Goal: Task Accomplishment & Management: Manage account settings

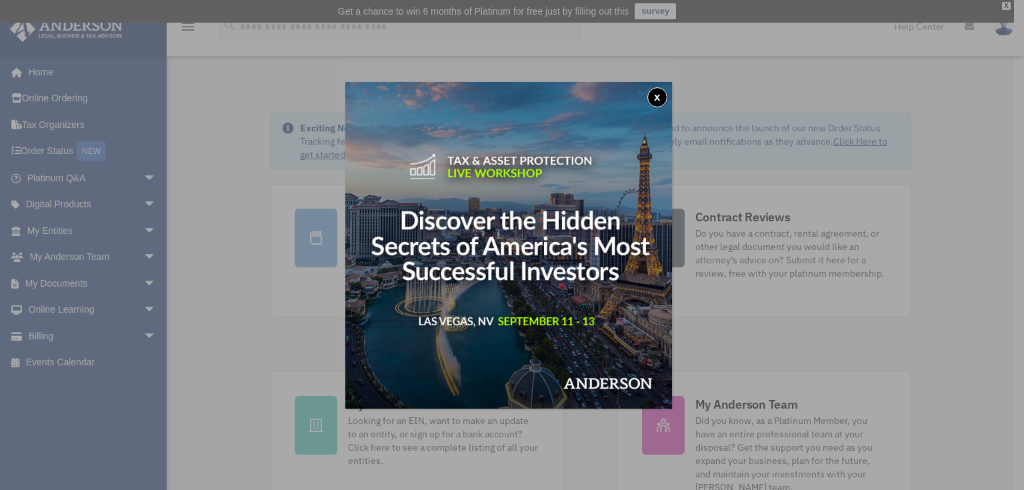
click at [661, 93] on button "x" at bounding box center [657, 97] width 20 height 20
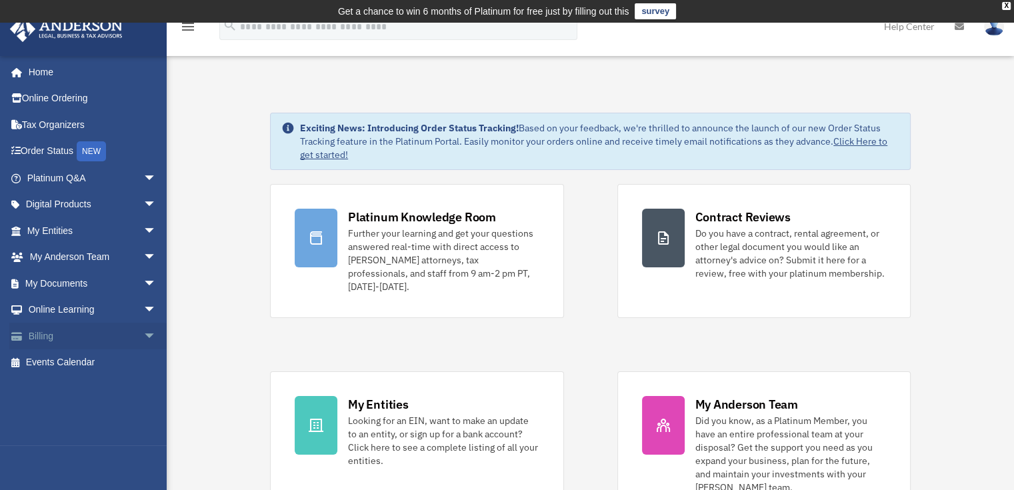
click at [143, 337] on span "arrow_drop_down" at bounding box center [156, 336] width 27 height 27
click at [94, 358] on link "$ Open Invoices" at bounding box center [98, 362] width 158 height 27
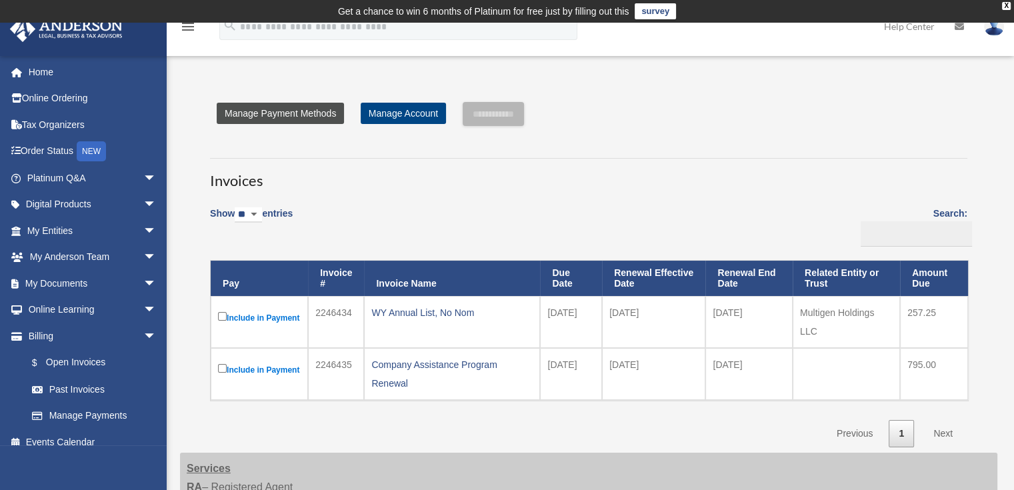
click at [287, 111] on link "Manage Payment Methods" at bounding box center [280, 113] width 127 height 21
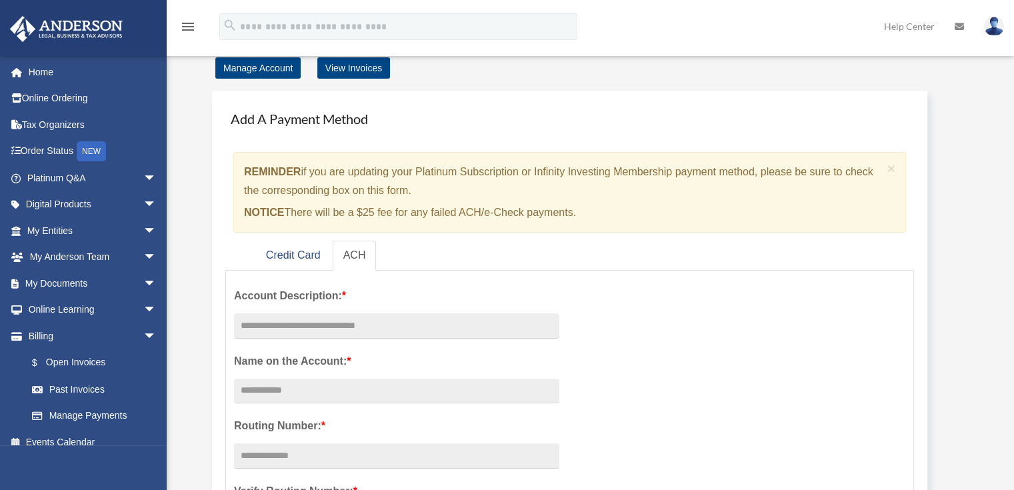
scroll to position [67, 0]
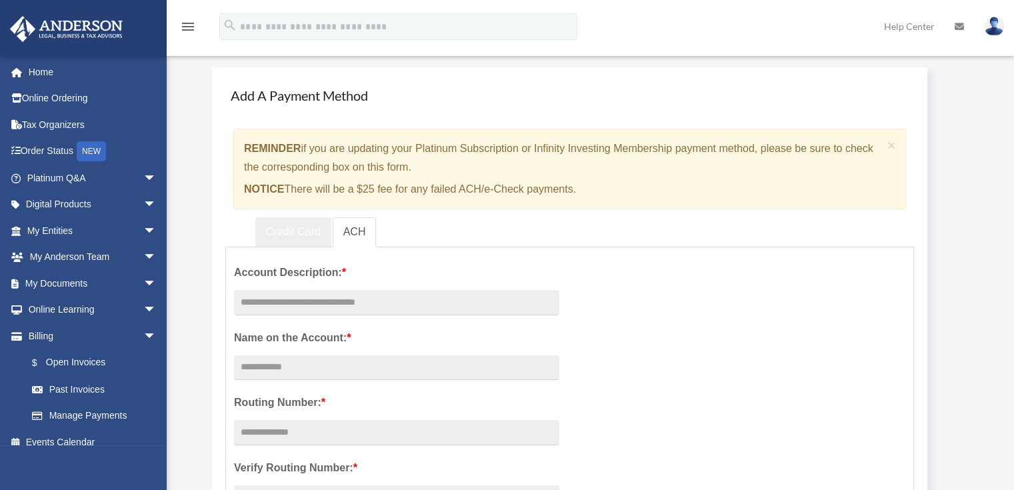
click at [301, 232] on link "Credit Card" at bounding box center [293, 232] width 76 height 30
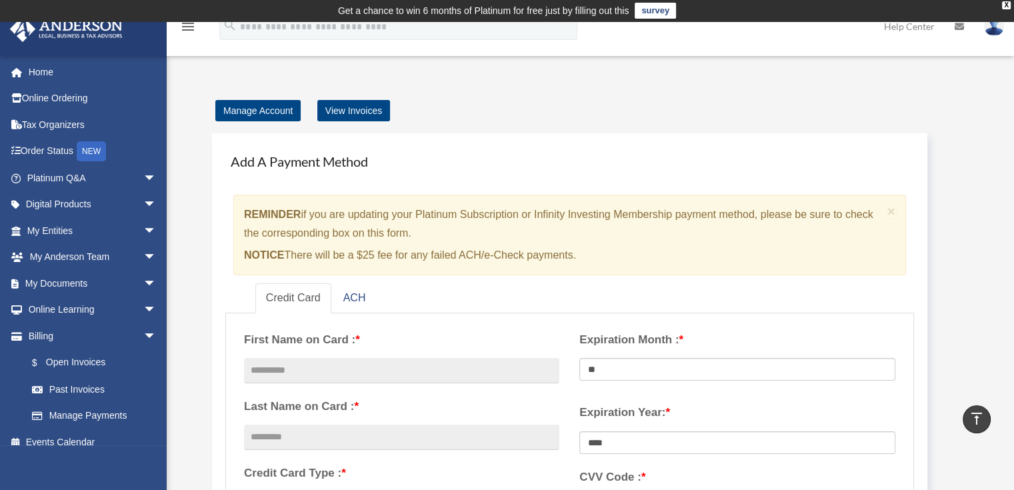
scroll to position [0, 0]
click at [338, 108] on link "View Invoices" at bounding box center [353, 111] width 73 height 21
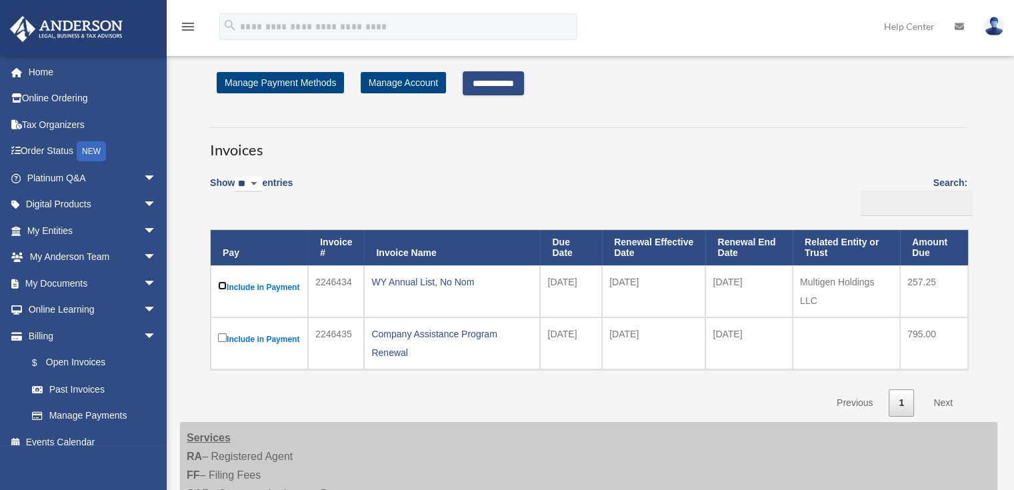
scroll to position [22, 0]
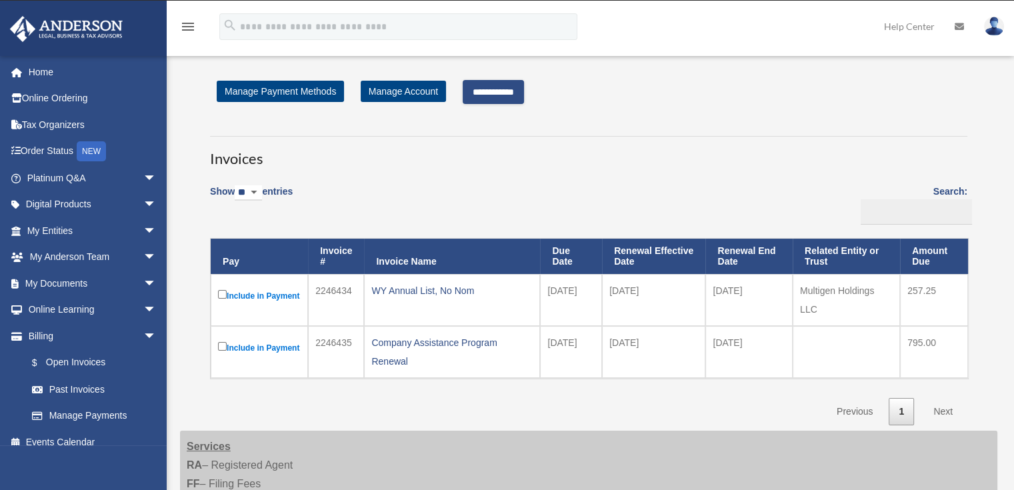
click at [518, 90] on input "**********" at bounding box center [492, 92] width 61 height 24
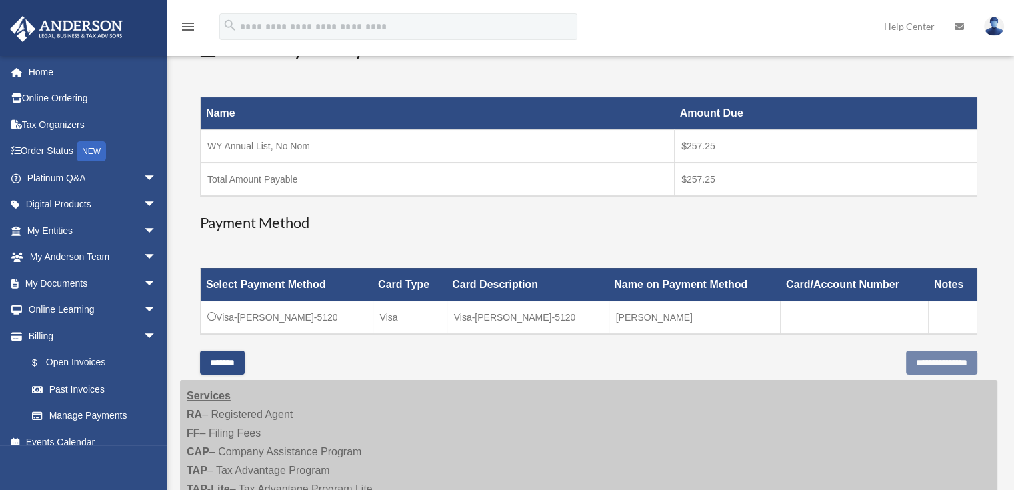
scroll to position [222, 0]
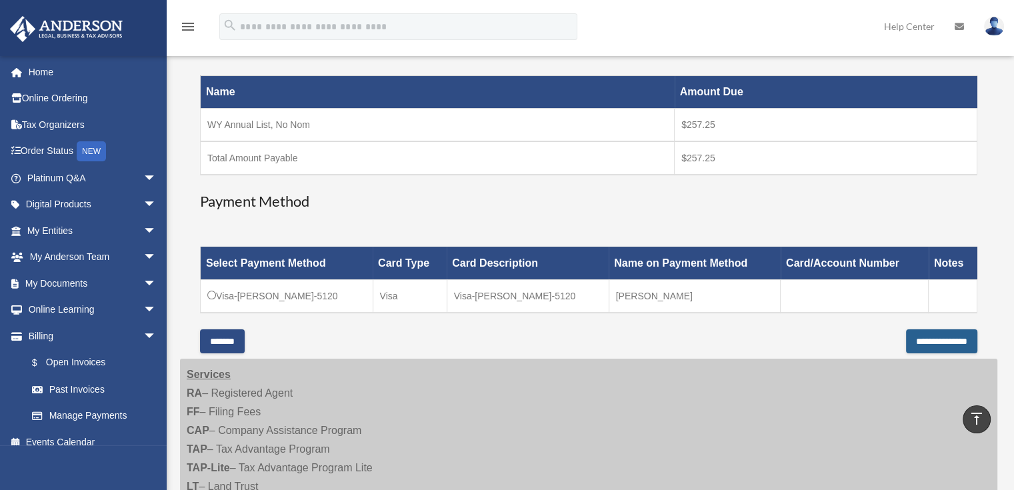
click at [935, 337] on input "**********" at bounding box center [941, 341] width 71 height 24
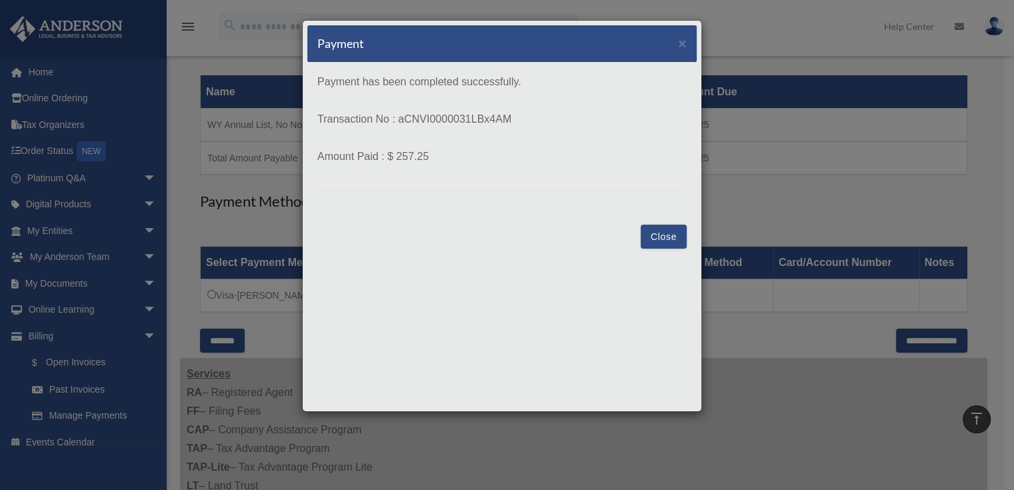
click at [655, 234] on button "Close" at bounding box center [663, 237] width 46 height 24
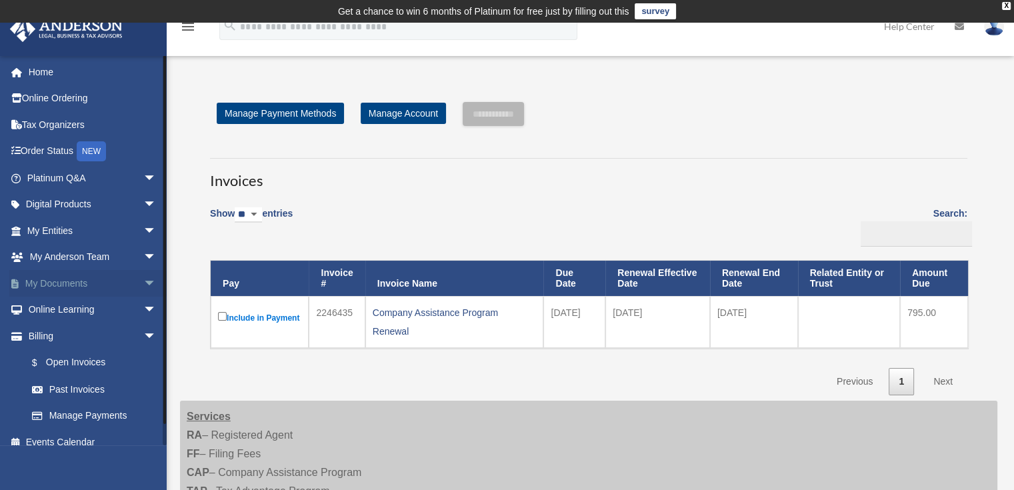
click at [143, 283] on span "arrow_drop_down" at bounding box center [156, 283] width 27 height 27
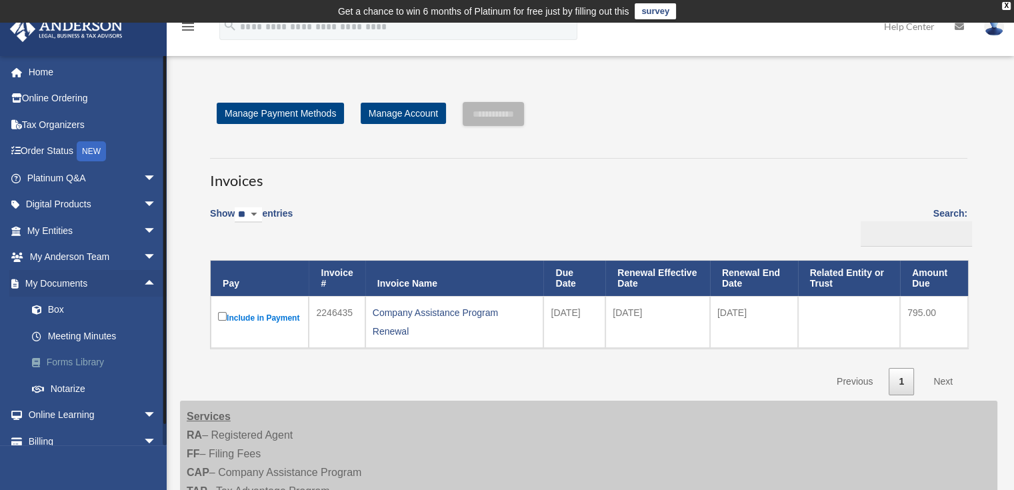
click at [86, 361] on link "Forms Library" at bounding box center [98, 362] width 158 height 27
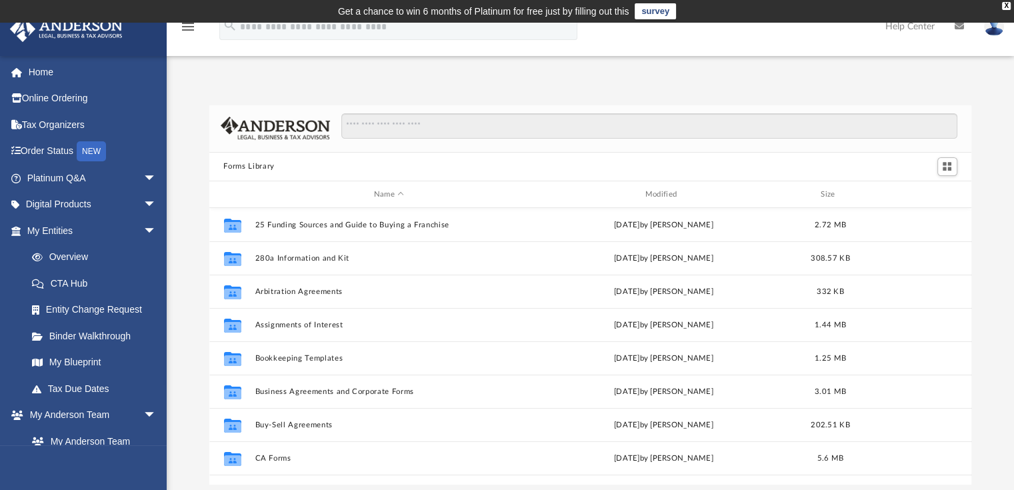
scroll to position [293, 752]
click at [464, 127] on input "Search files and folders" at bounding box center [648, 125] width 615 height 25
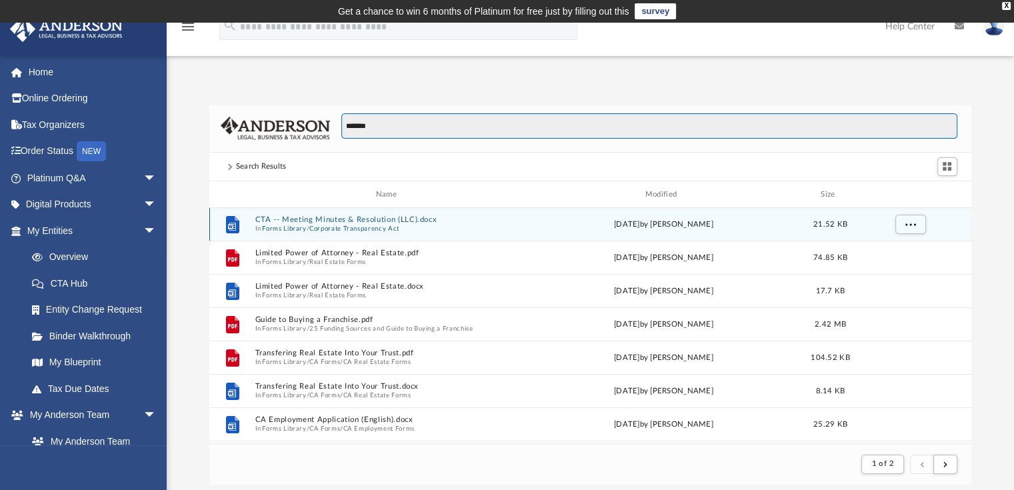
scroll to position [200, 0]
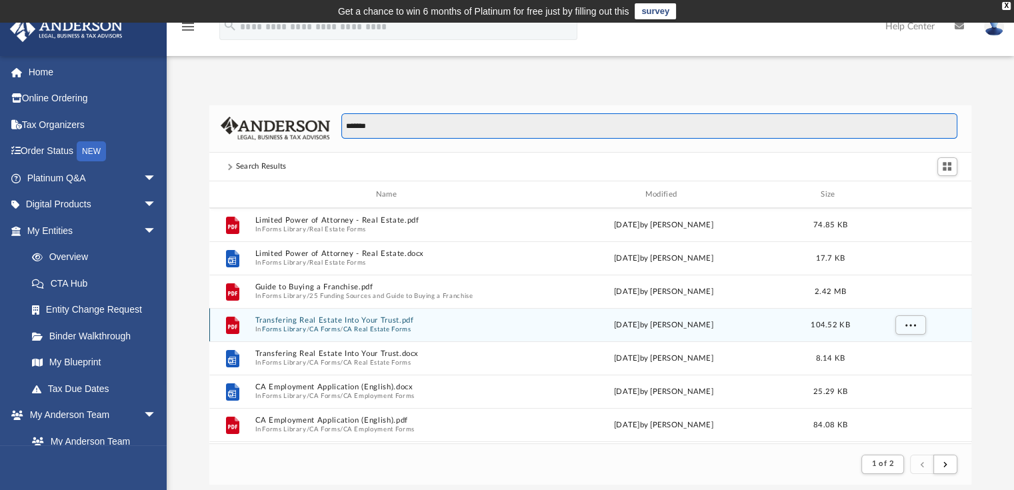
type input "*******"
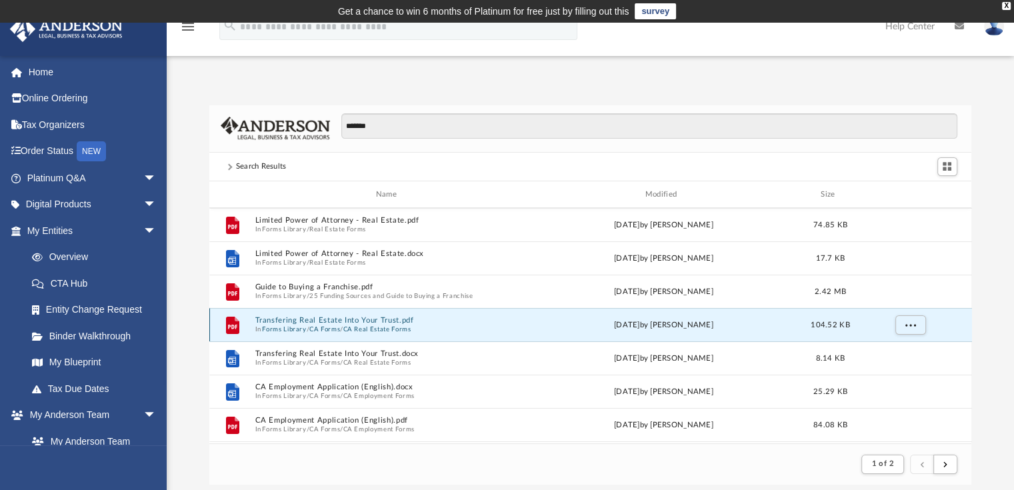
click at [355, 322] on button "Transfering Real Estate Into Your Trust.pdf" at bounding box center [389, 321] width 269 height 9
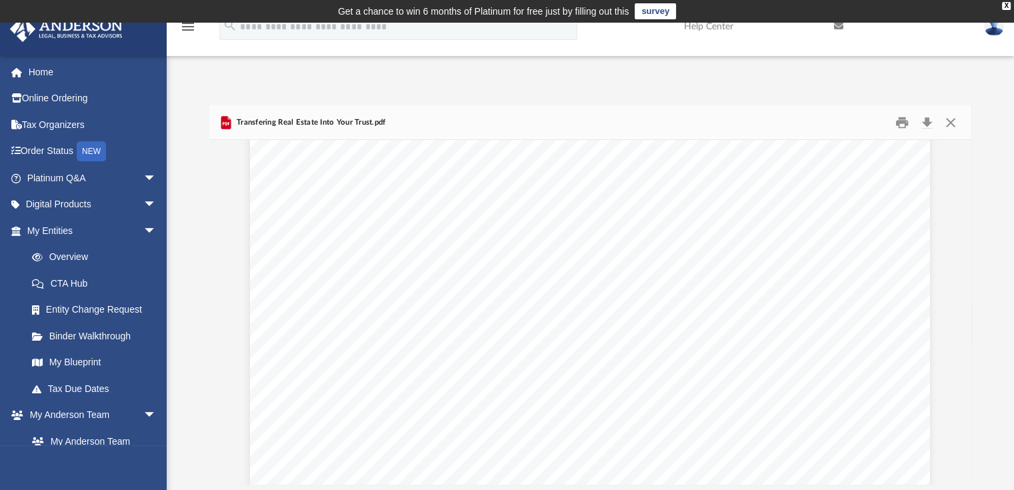
scroll to position [0, 0]
